Goal: Task Accomplishment & Management: Use online tool/utility

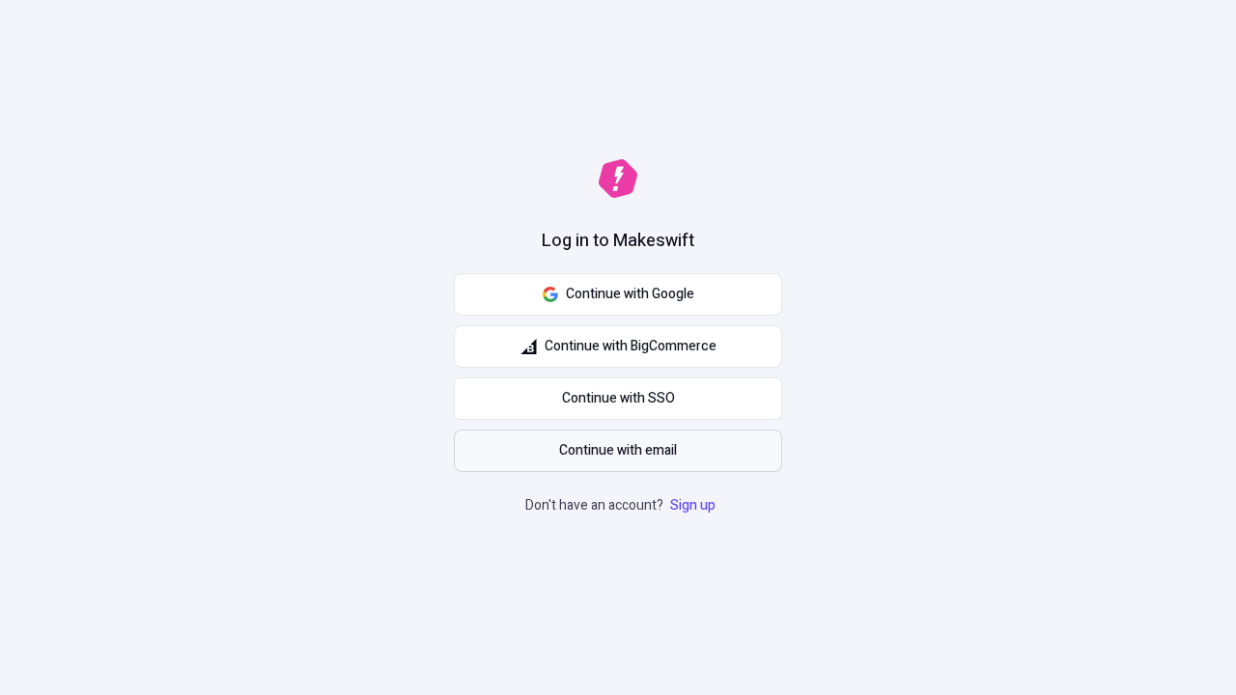
click at [618, 451] on span "Continue with email" at bounding box center [618, 450] width 118 height 21
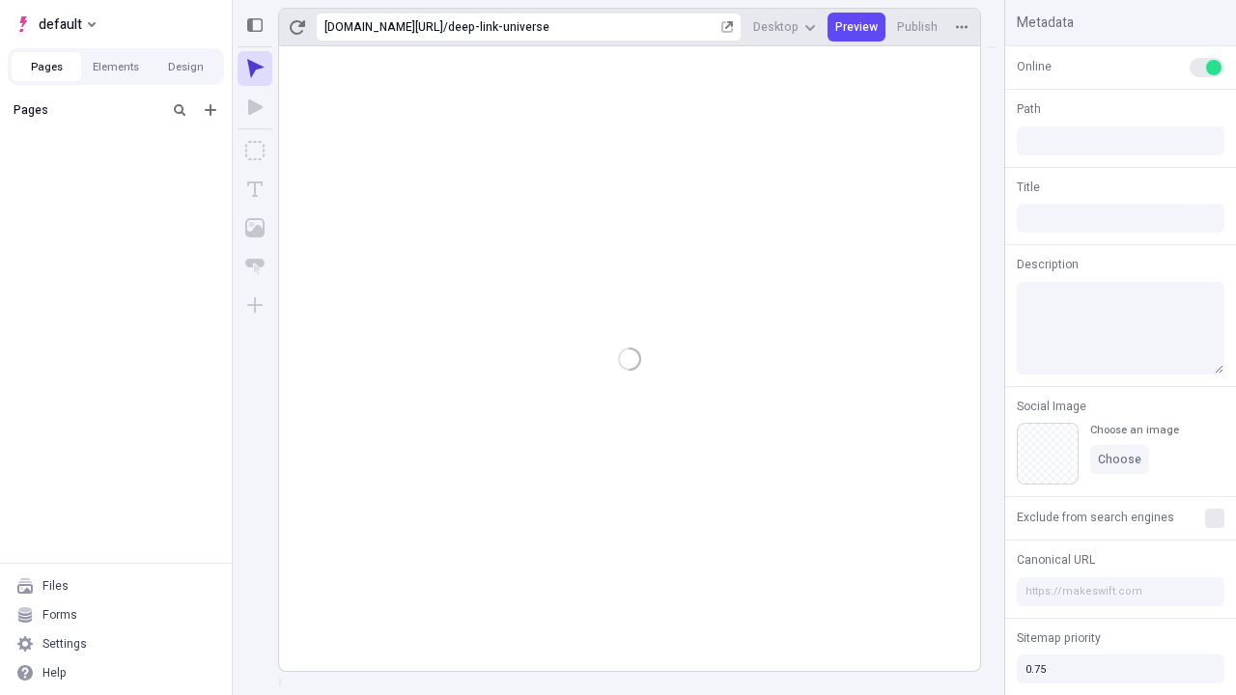
type input "/deep-link-universe"
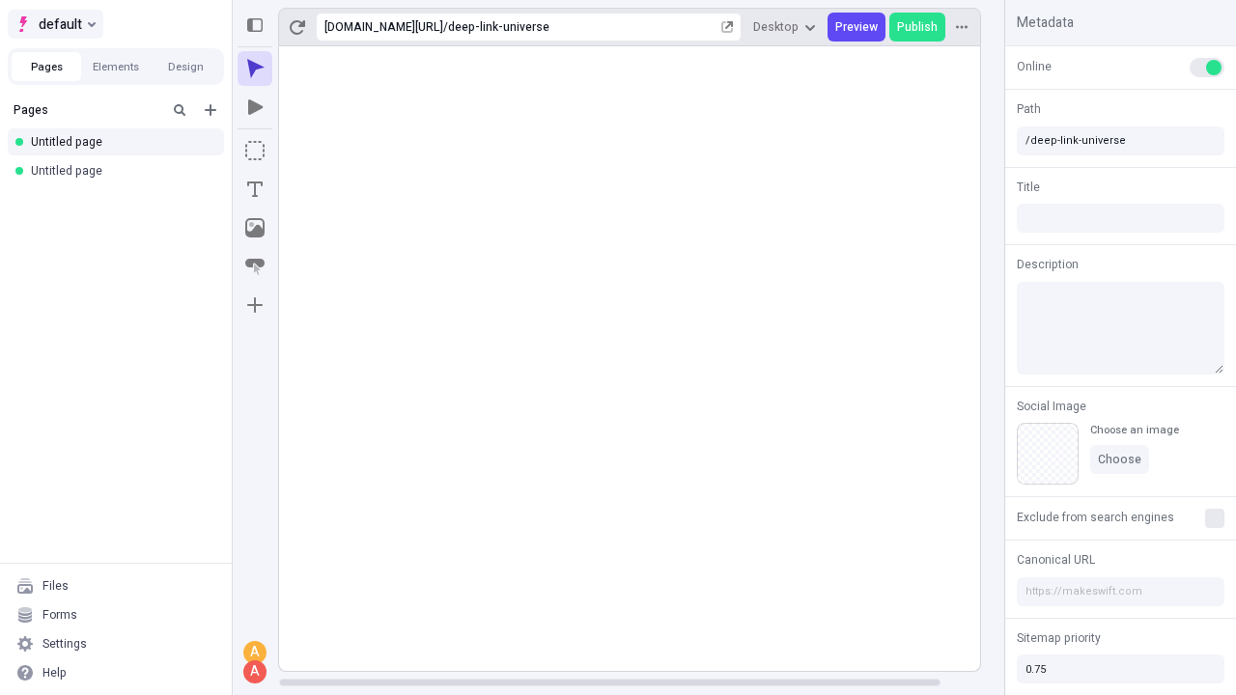
click at [54, 24] on span "default" at bounding box center [60, 24] width 43 height 23
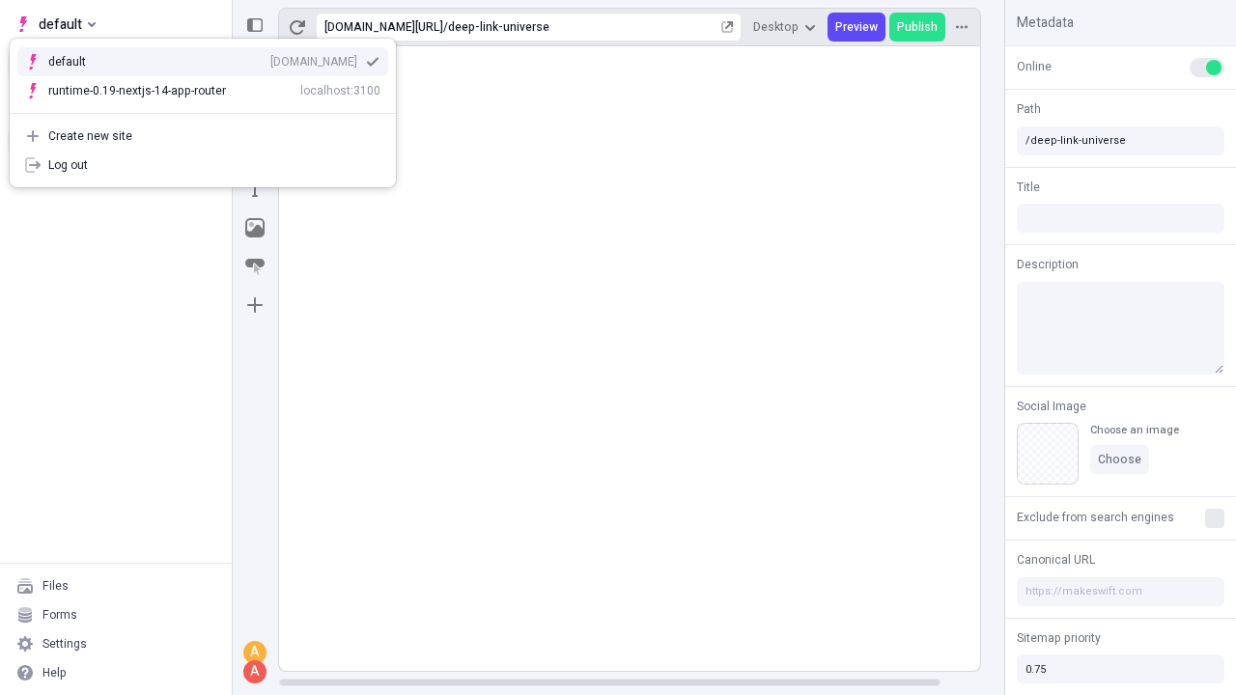
click at [270, 58] on div "[DOMAIN_NAME]" at bounding box center [313, 61] width 87 height 15
click at [210, 110] on icon "Add new" at bounding box center [211, 110] width 12 height 12
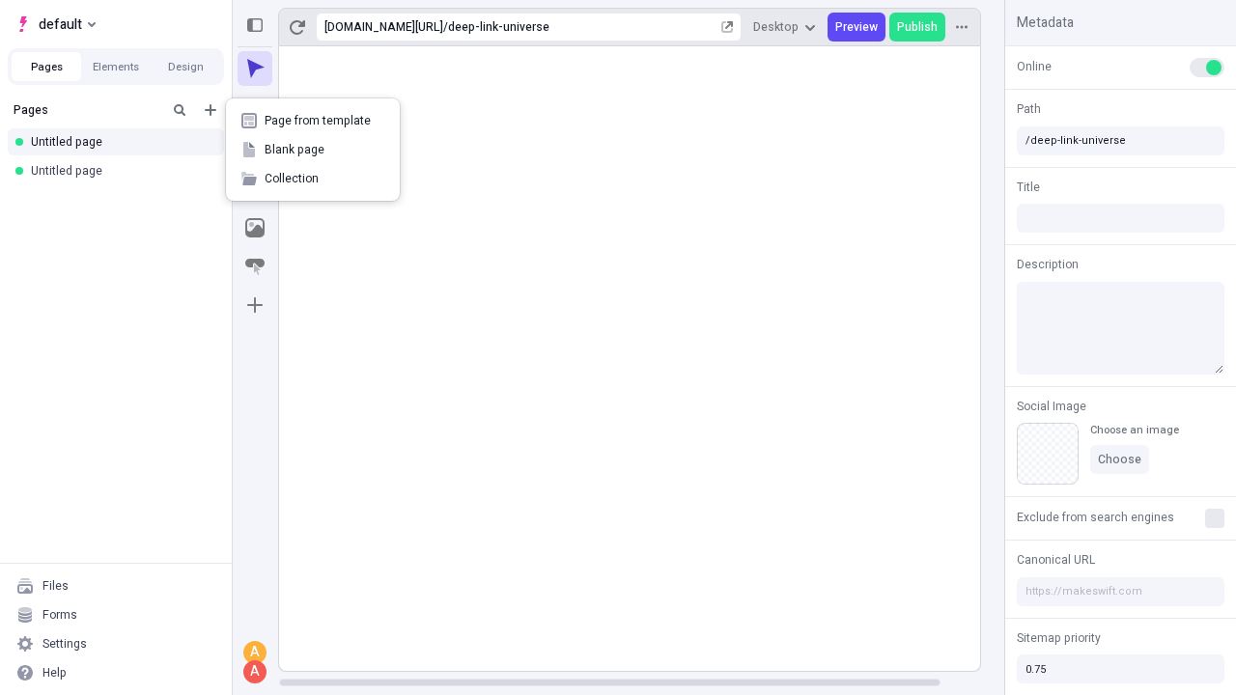
click at [313, 150] on span "Blank page" at bounding box center [325, 149] width 120 height 15
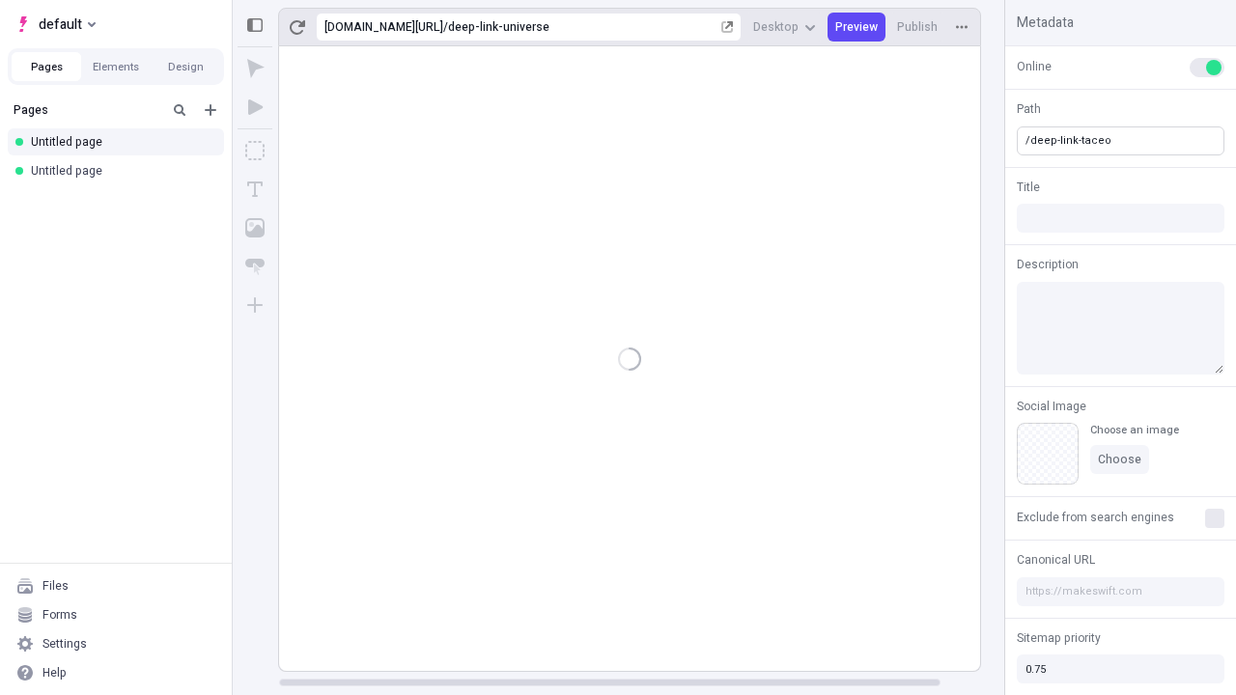
type input "/deep-link-taceo"
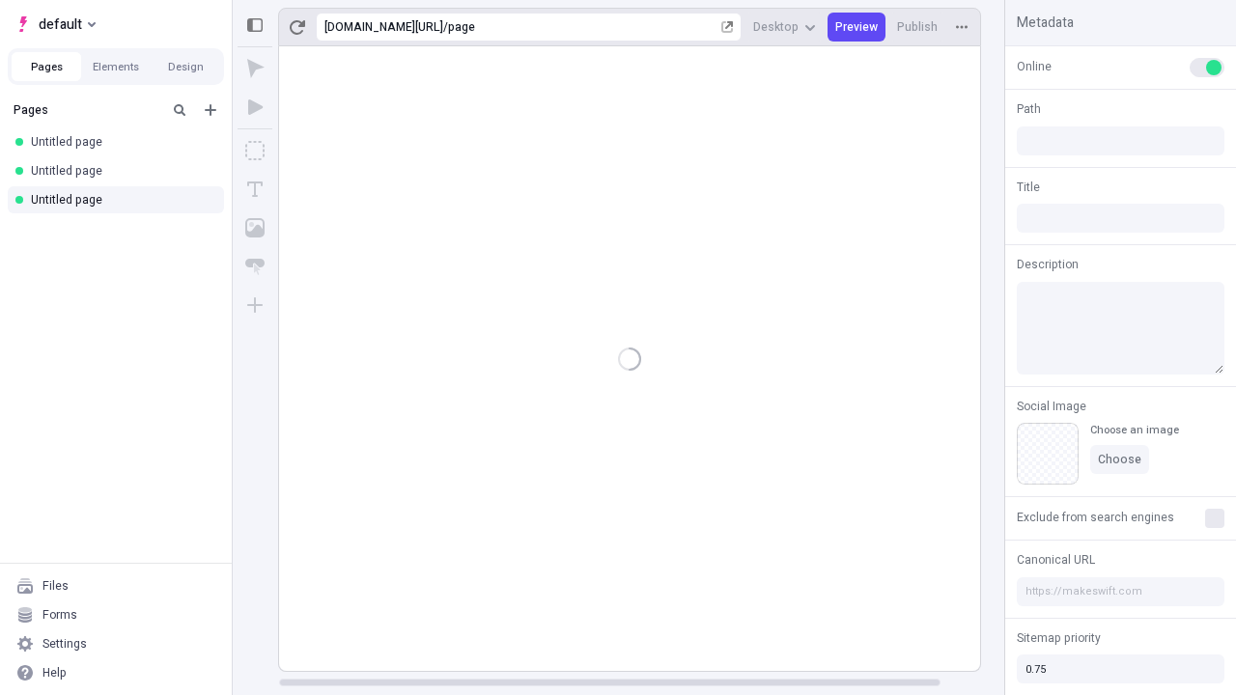
type input "/page"
